Goal: Information Seeking & Learning: Learn about a topic

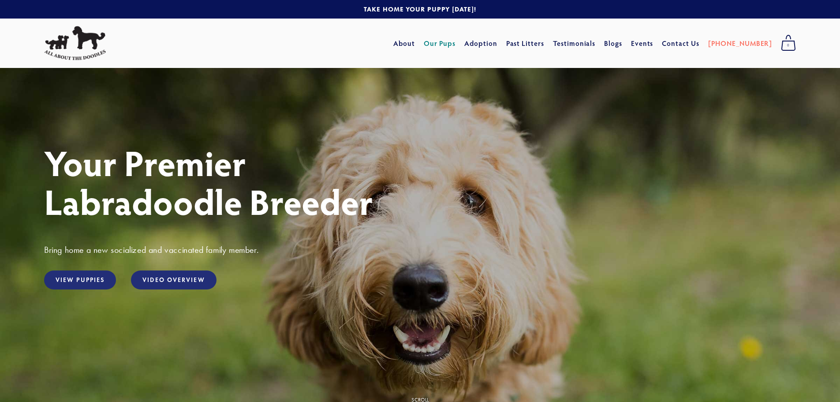
click at [456, 41] on link "Our Pups" at bounding box center [440, 43] width 32 height 16
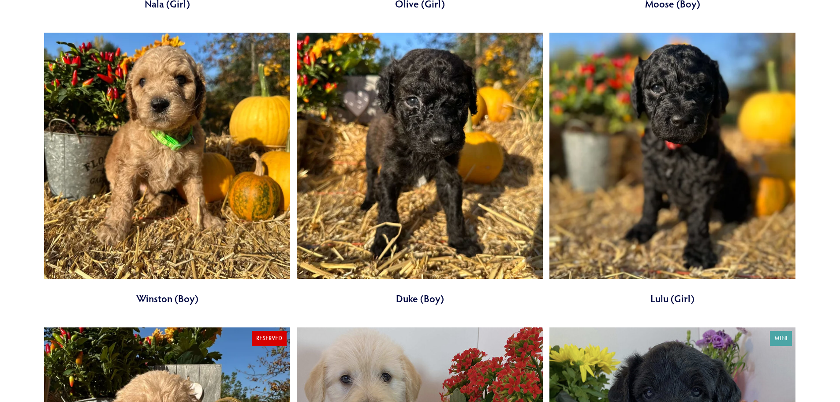
scroll to position [3307, 0]
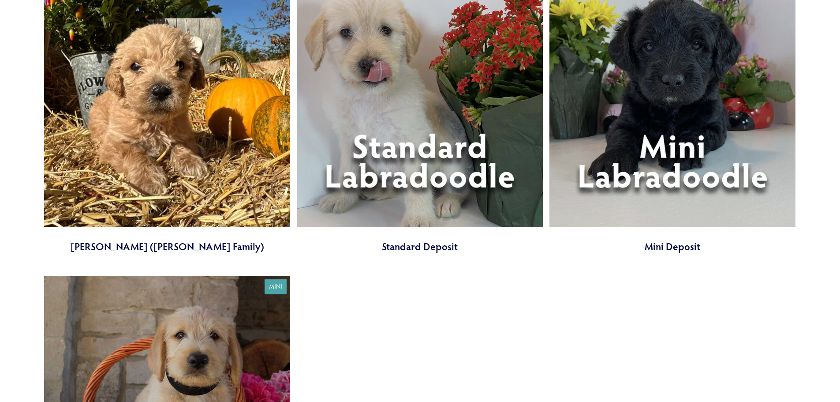
click at [718, 181] on link at bounding box center [672, 117] width 246 height 273
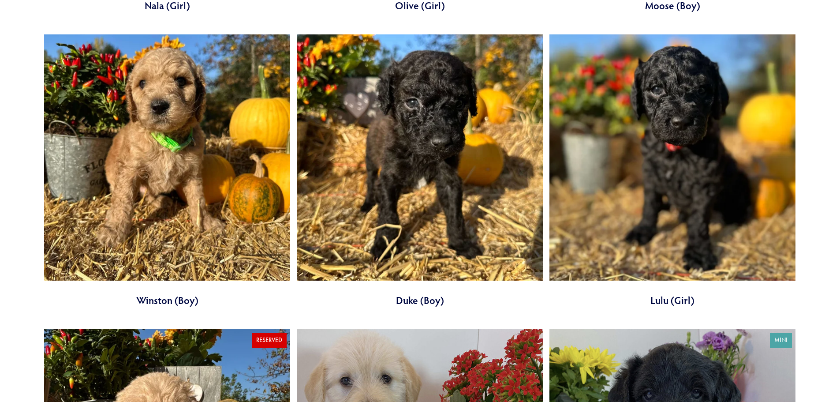
scroll to position [2954, 0]
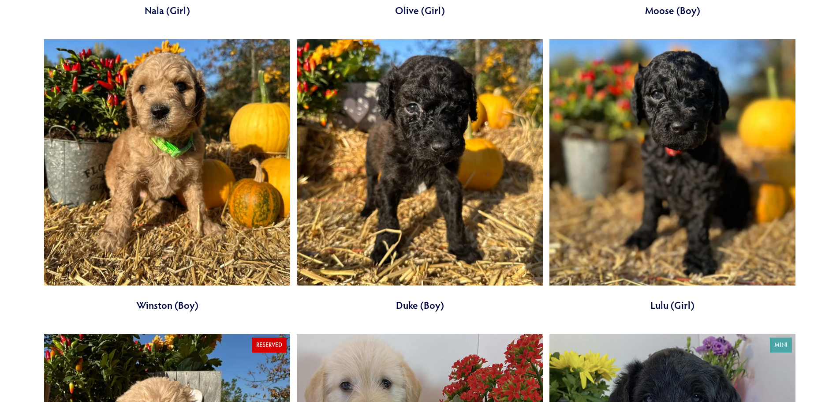
click at [698, 202] on link at bounding box center [672, 175] width 246 height 273
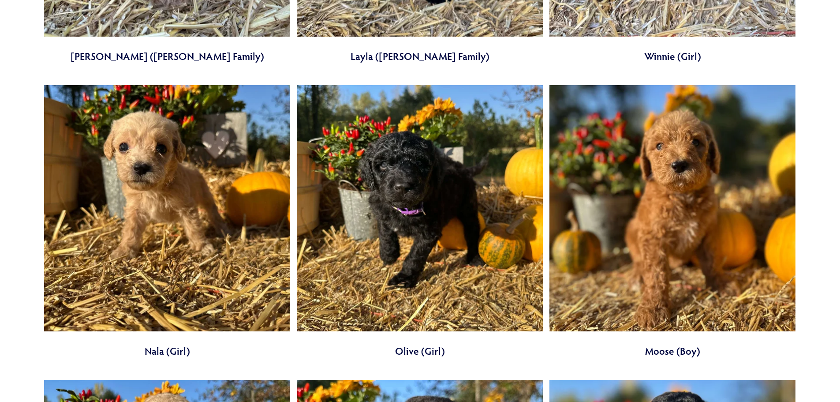
scroll to position [2646, 0]
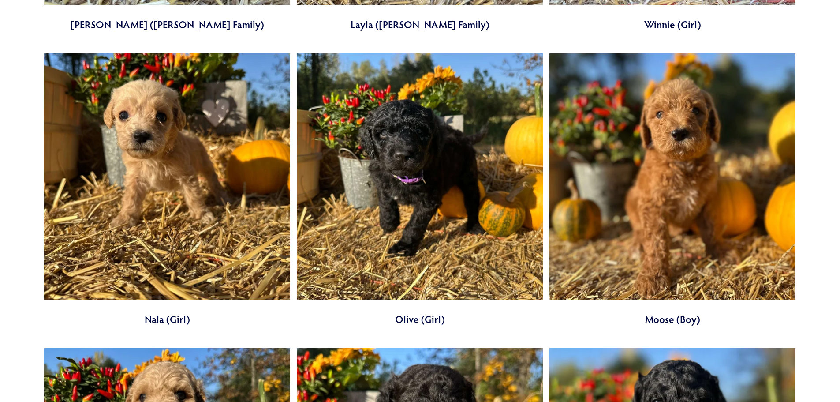
click at [204, 199] on link at bounding box center [167, 189] width 246 height 273
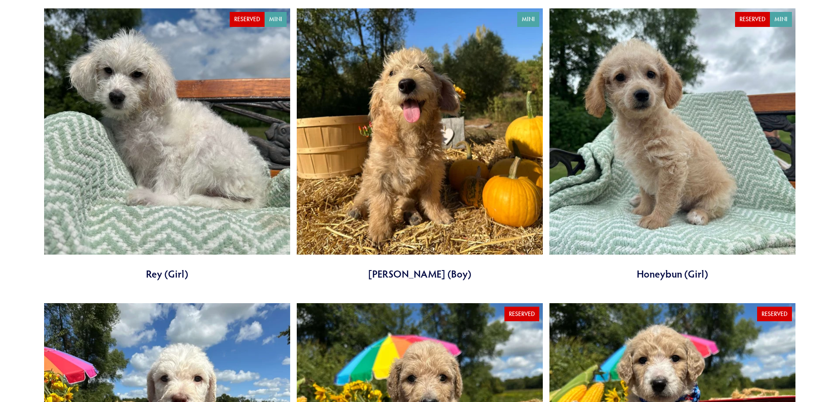
scroll to position [617, 0]
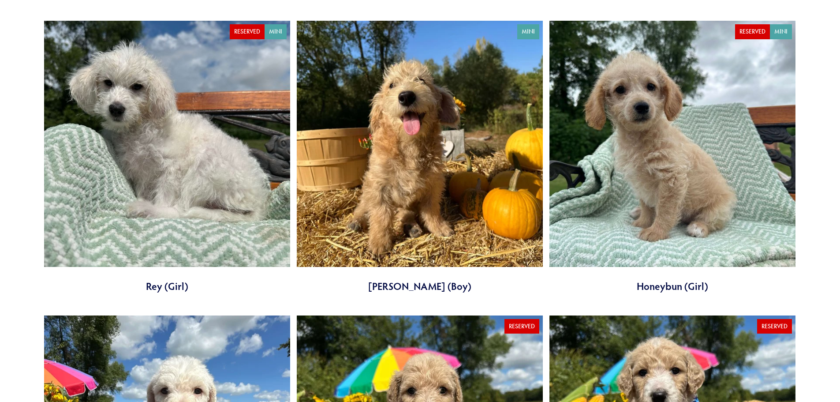
click at [637, 159] on link at bounding box center [672, 157] width 246 height 273
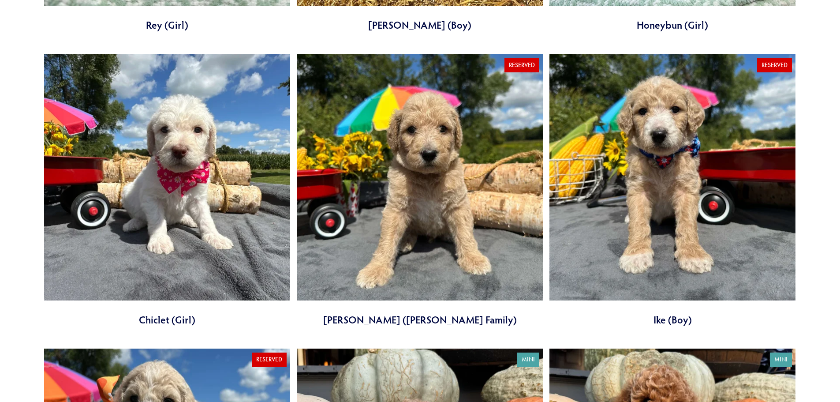
scroll to position [882, 0]
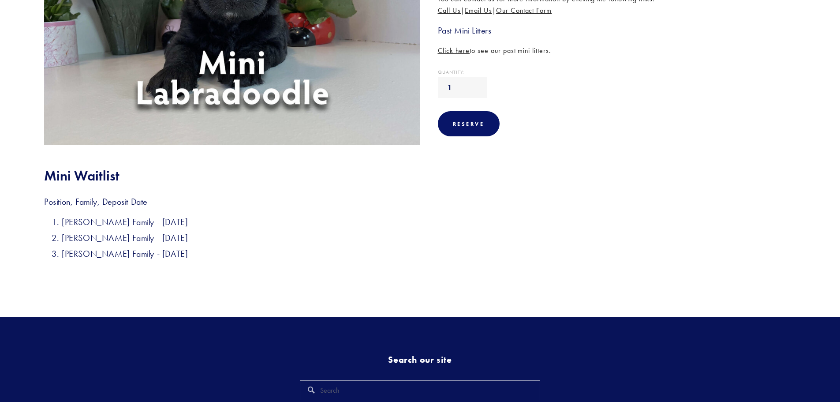
scroll to position [265, 0]
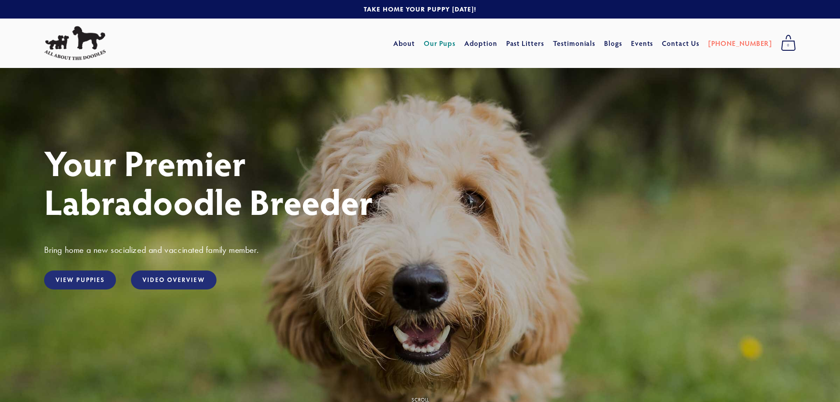
click at [456, 41] on link "Our Pups" at bounding box center [440, 43] width 32 height 16
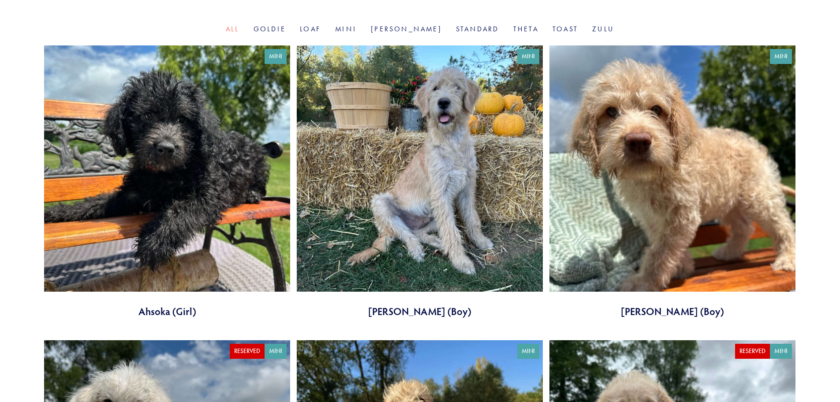
scroll to position [309, 0]
